Goal: Task Accomplishment & Management: Use online tool/utility

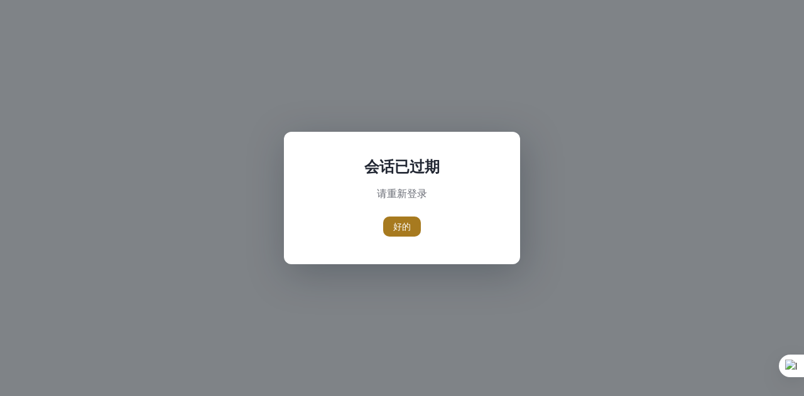
click at [404, 224] on font "好的" at bounding box center [402, 227] width 18 height 12
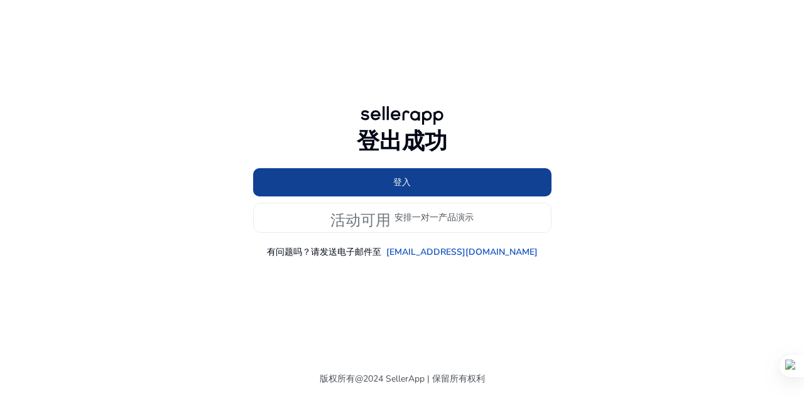
click at [416, 175] on span at bounding box center [402, 182] width 298 height 30
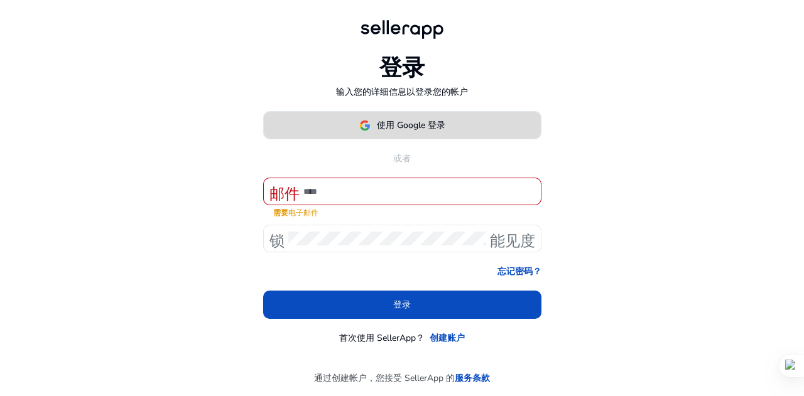
click at [402, 122] on font "使用 Google 登录" at bounding box center [411, 125] width 68 height 12
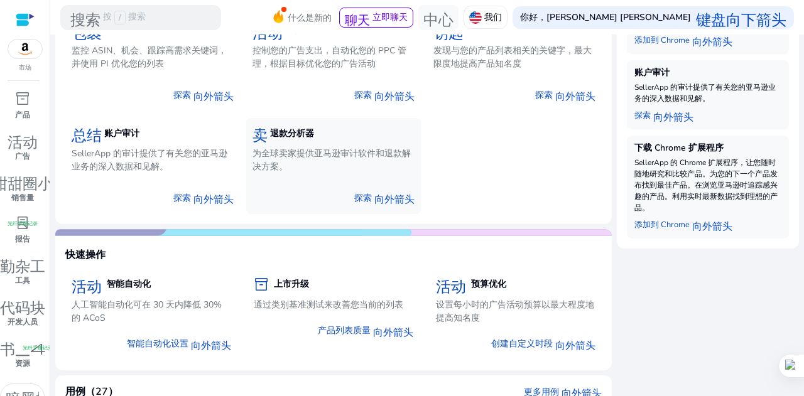
scroll to position [251, 0]
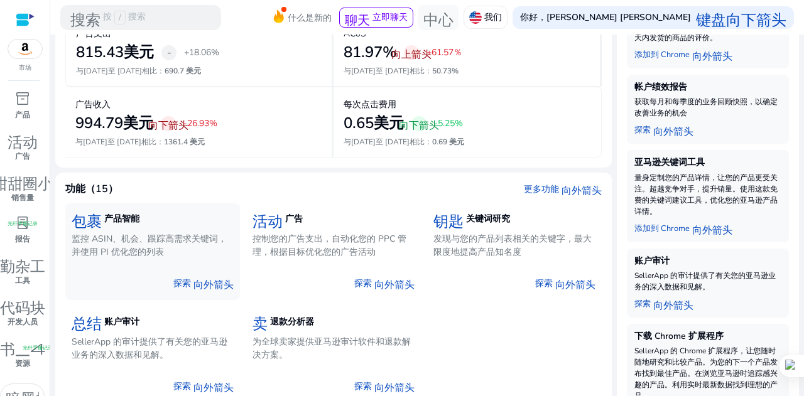
click at [187, 279] on font "探索" at bounding box center [182, 284] width 18 height 12
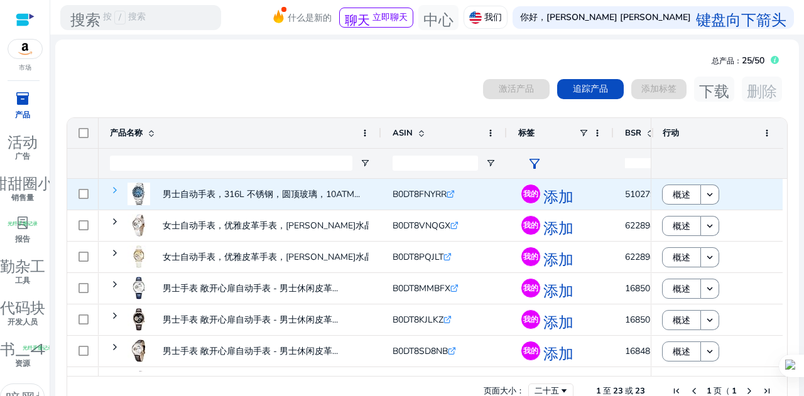
click at [114, 193] on span at bounding box center [115, 190] width 10 height 10
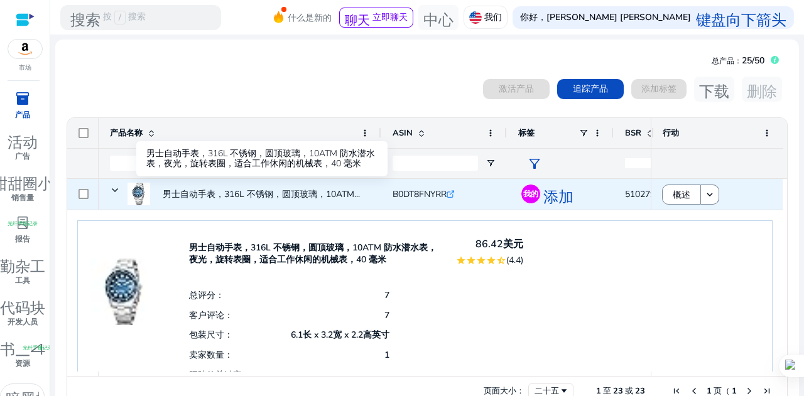
click at [310, 194] on font "男士自动手表，316L 不锈钢，圆顶玻璃，10ATM..." at bounding box center [261, 194] width 197 height 12
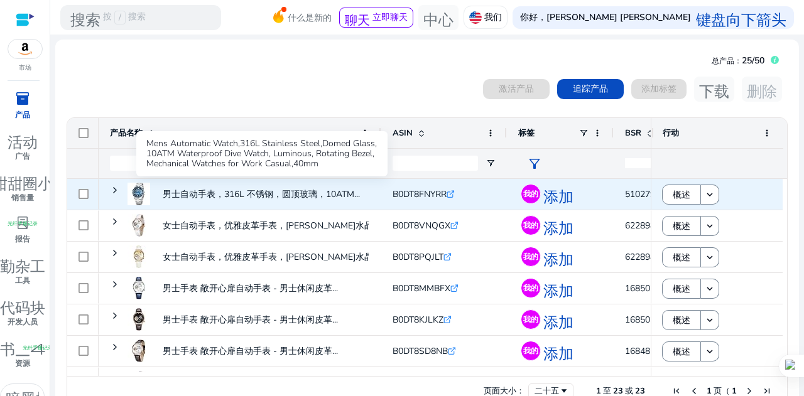
click at [113, 184] on span at bounding box center [115, 190] width 10 height 26
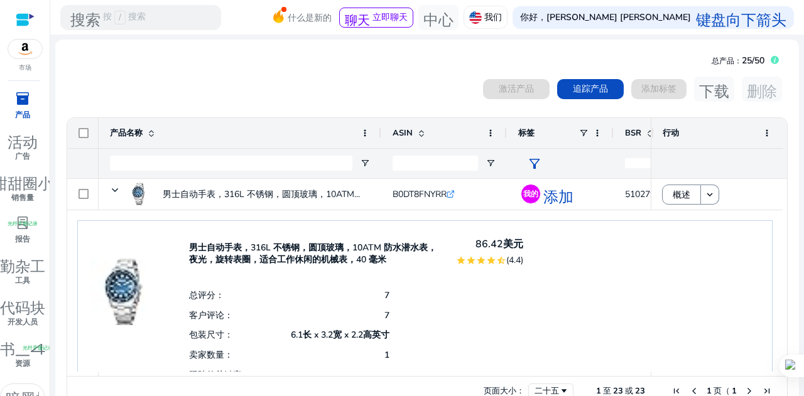
click at [249, 251] on font "男士自动手表，316L 不锈钢，圆顶玻璃，10ATM 防水潜水表，夜光，旋转表圈，适合工作休闲的机械表，40 毫米" at bounding box center [312, 254] width 247 height 24
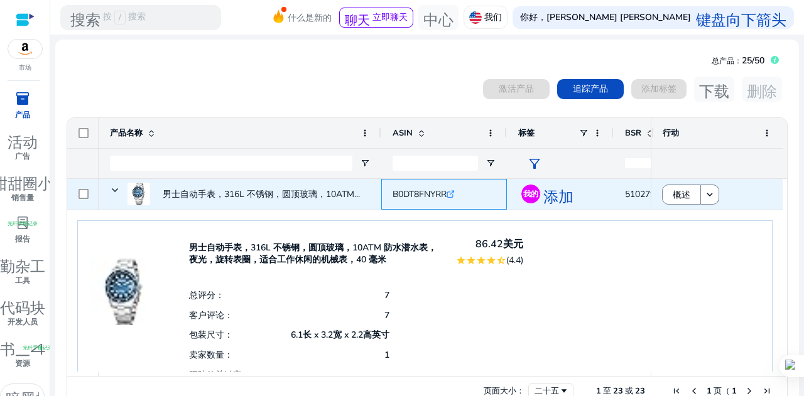
click at [450, 191] on icon ".st0{fill:#2c8af8}" at bounding box center [450, 194] width 8 height 8
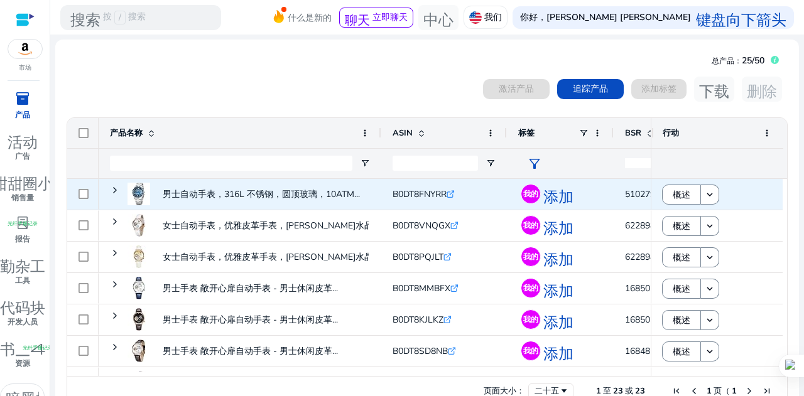
click at [119, 191] on span "男士自动手表，316L 不锈钢，圆顶玻璃，10ATM..." at bounding box center [240, 194] width 260 height 34
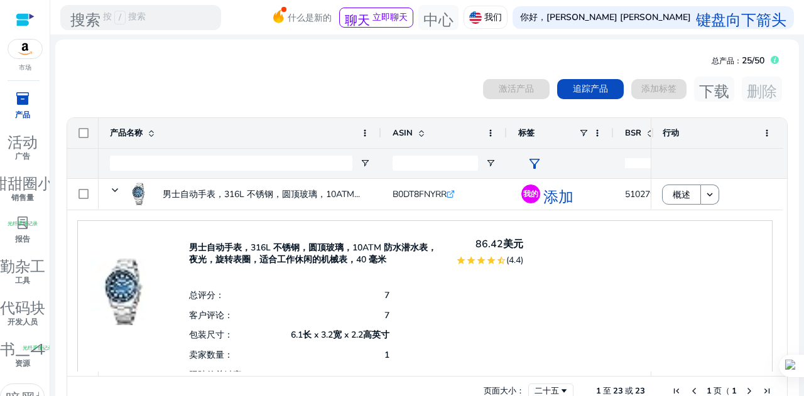
click at [350, 98] on div "已选择 0 件商品 激活产品 追踪产品 添加标签 下载 删除" at bounding box center [427, 89] width 722 height 25
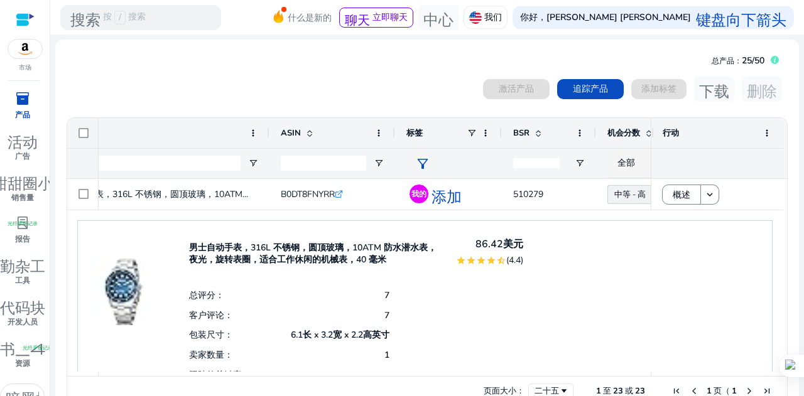
scroll to position [0, 122]
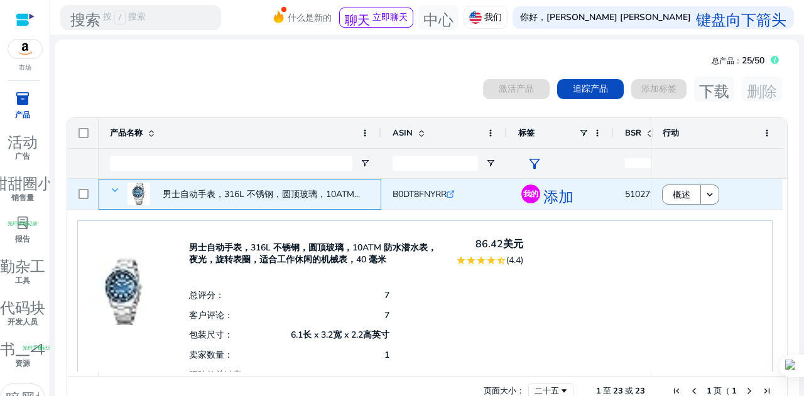
click at [110, 189] on span at bounding box center [115, 190] width 10 height 10
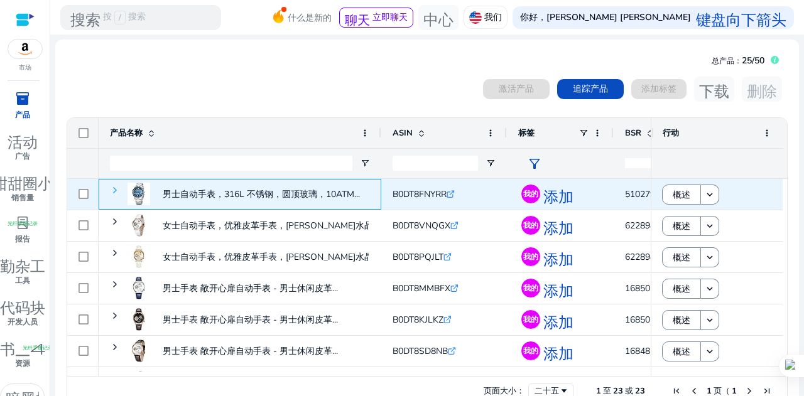
click at [112, 189] on span at bounding box center [115, 190] width 10 height 10
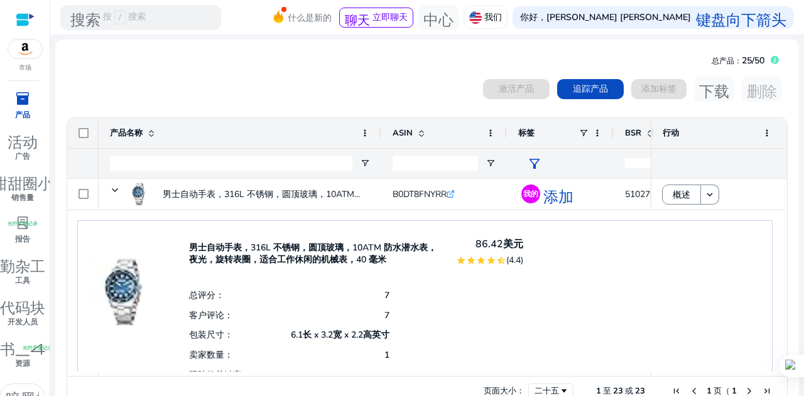
click at [272, 264] on font "男士自动手表，316L 不锈钢，圆顶玻璃，10ATM 防水潜水表，夜光，旋转表圈，适合工作休闲的机械表，40 毫米" at bounding box center [312, 254] width 247 height 24
click at [270, 250] on font "男士自动手表，316L 不锈钢，圆顶玻璃，10ATM 防水潜水表，夜光，旋转表圈，适合工作休闲的机械表，40 毫米" at bounding box center [312, 254] width 247 height 24
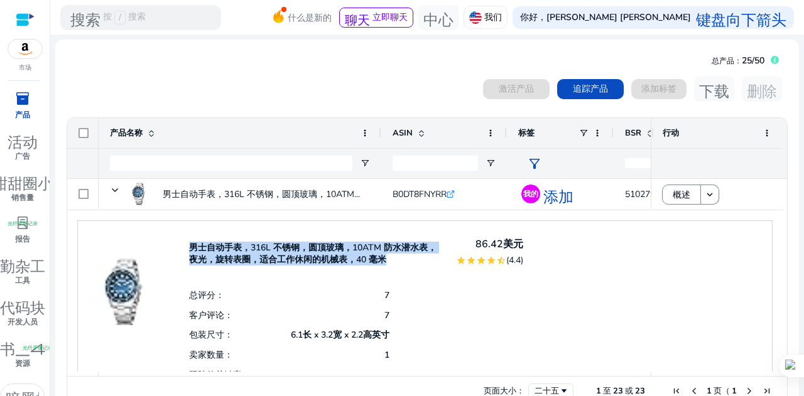
click at [270, 250] on font "男士自动手表，316L 不锈钢，圆顶玻璃，10ATM 防水潜水表，夜光，旋转表圈，适合工作休闲的机械表，40 毫米" at bounding box center [312, 254] width 247 height 24
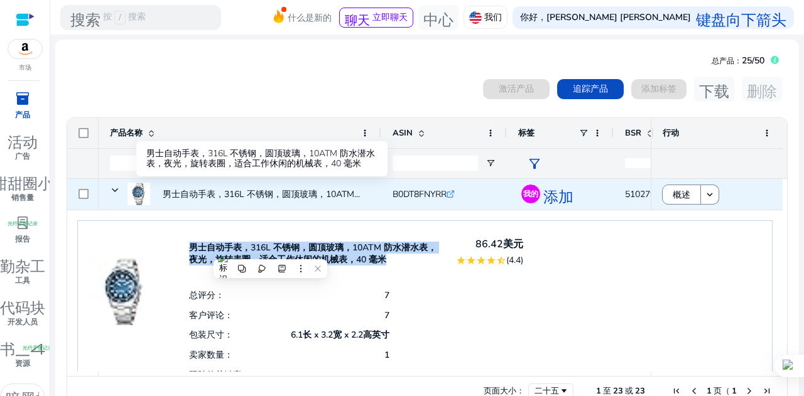
click at [260, 193] on font "男士自动手表，316L 不锈钢，圆顶玻璃，10ATM..." at bounding box center [261, 194] width 197 height 12
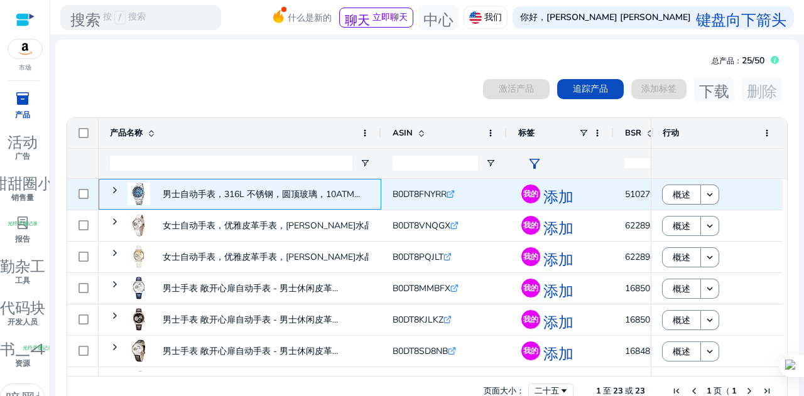
click at [260, 194] on font "男士自动手表，316L 不锈钢，圆顶玻璃，10ATM..." at bounding box center [261, 194] width 197 height 12
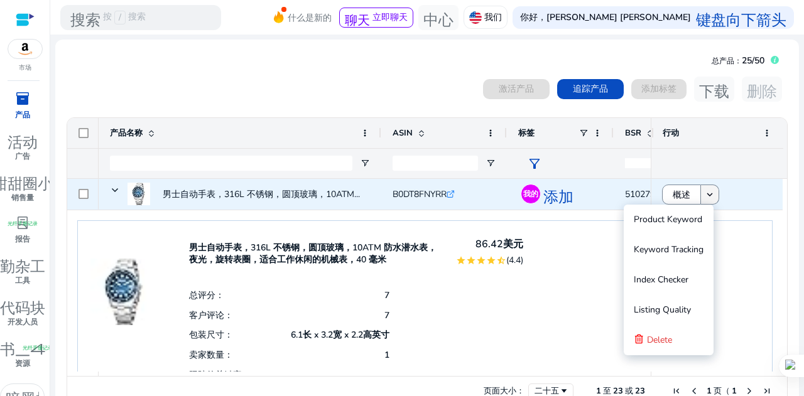
click at [704, 203] on span at bounding box center [710, 195] width 18 height 30
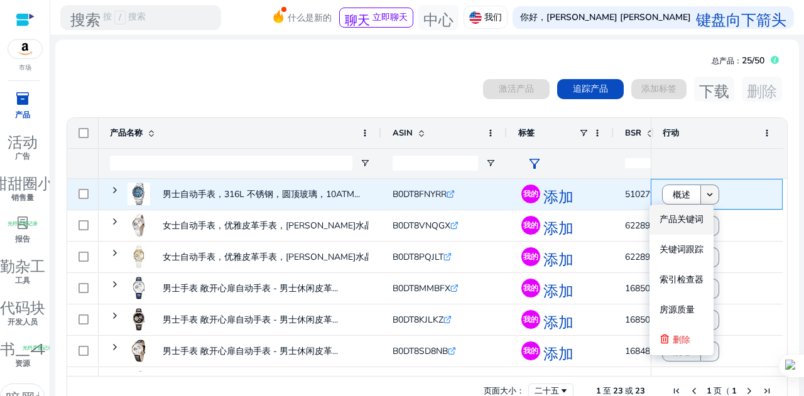
click at [704, 200] on mat-icon "keyboard_arrow_down" at bounding box center [709, 194] width 11 height 11
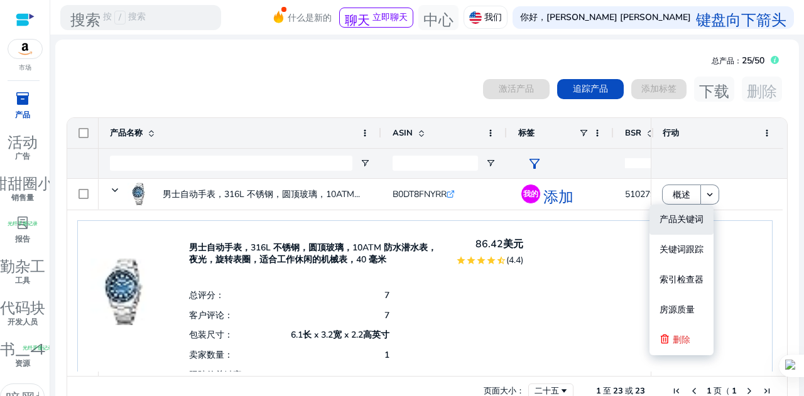
click at [696, 215] on font "产品关键词" at bounding box center [681, 219] width 44 height 12
